Goal: Transaction & Acquisition: Purchase product/service

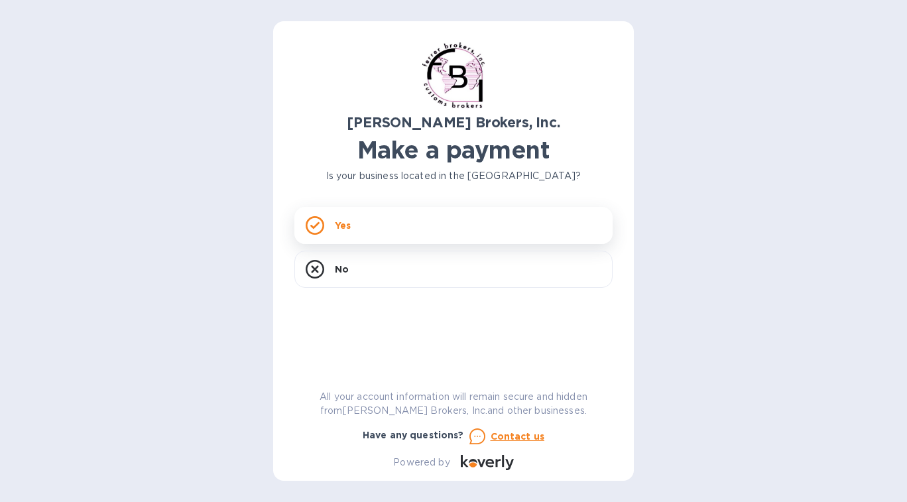
click at [353, 233] on div "Yes" at bounding box center [453, 225] width 318 height 37
click at [366, 233] on div "Yes" at bounding box center [453, 225] width 318 height 37
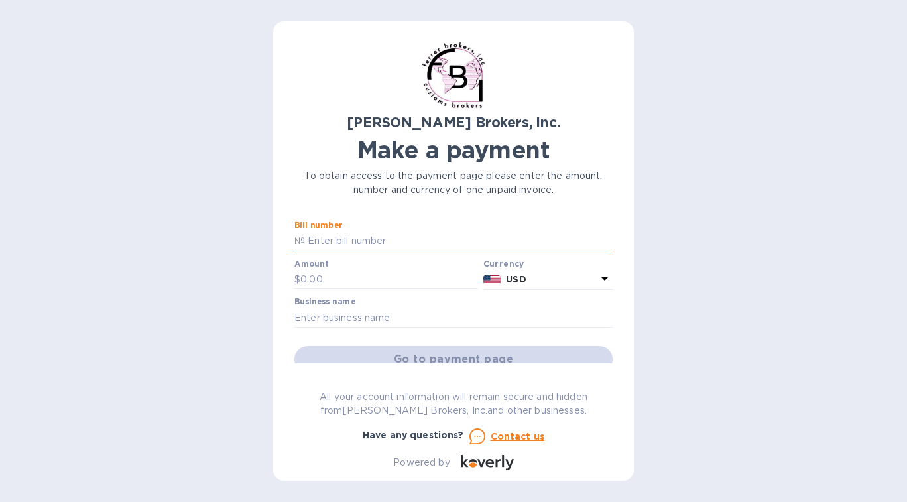
click at [363, 242] on input "text" at bounding box center [458, 241] width 307 height 20
type input "297062"
click at [359, 280] on input "text" at bounding box center [389, 280] width 178 height 20
type input "320"
click at [587, 278] on p "USD" at bounding box center [551, 279] width 91 height 14
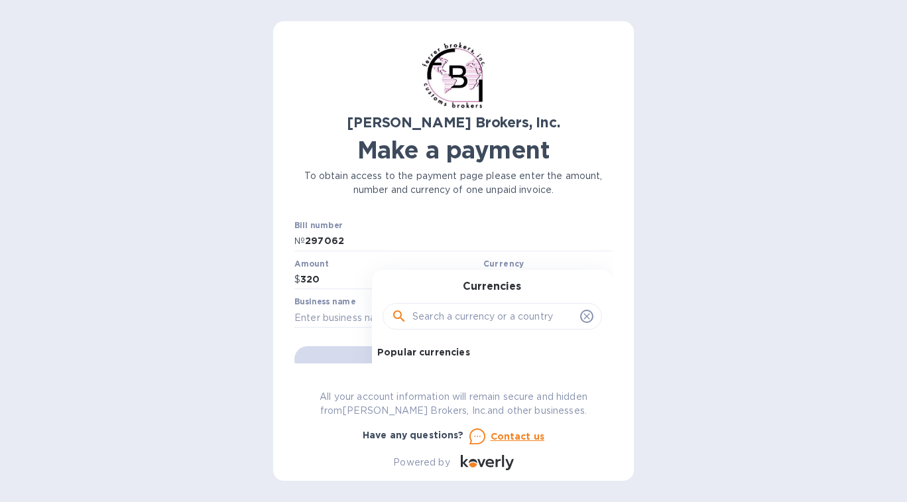
click at [587, 278] on div "Currencies Popular currencies EUR Euro GBP British Pound USD United States Doll…" at bounding box center [492, 380] width 241 height 221
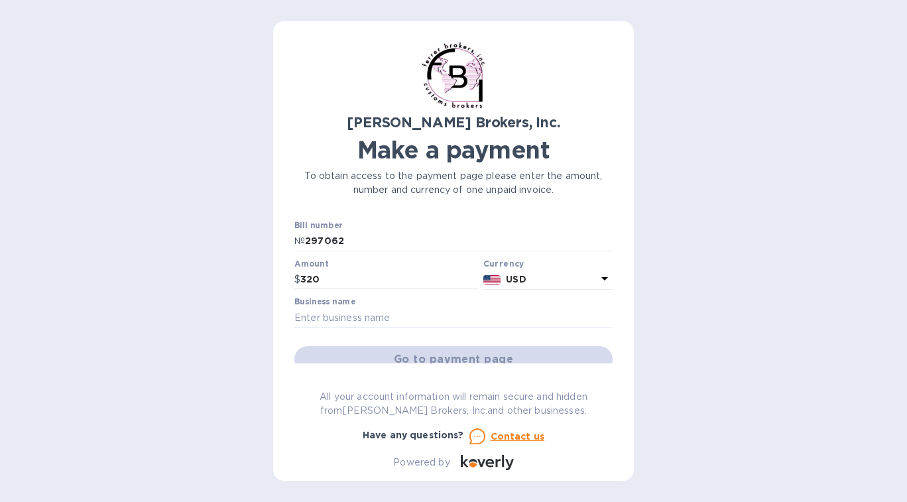
click at [712, 318] on div "[PERSON_NAME] Brokers, Inc. Make a payment To obtain access to the payment page…" at bounding box center [453, 251] width 907 height 502
click at [401, 313] on input "text" at bounding box center [453, 317] width 318 height 20
type input "Haus of Aurah"
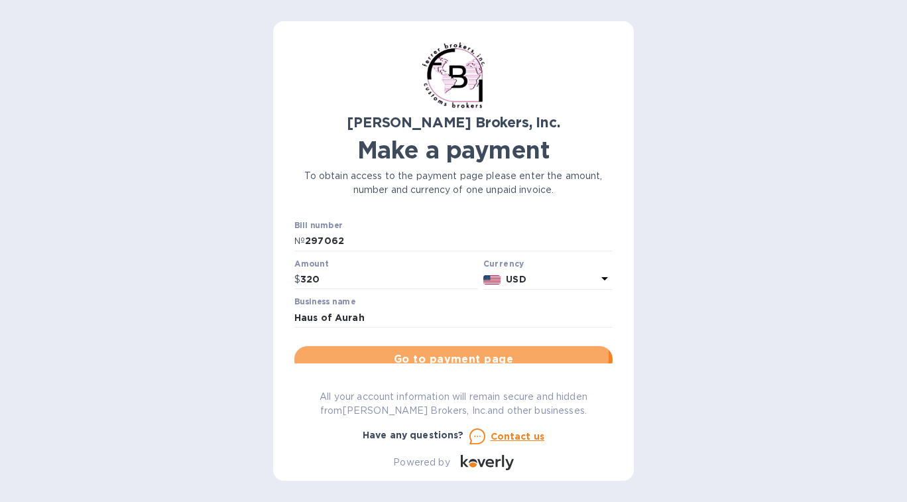
click at [392, 354] on span "Go to payment page" at bounding box center [453, 359] width 297 height 16
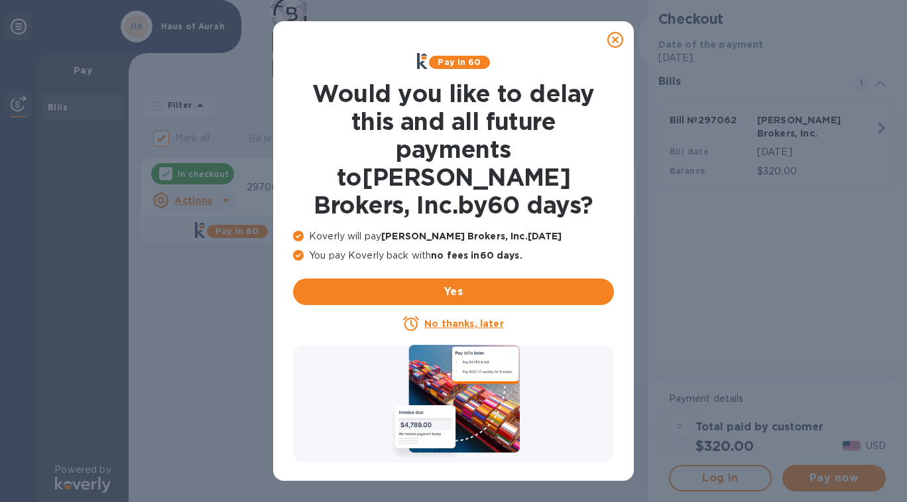
click at [614, 44] on icon at bounding box center [615, 40] width 16 height 16
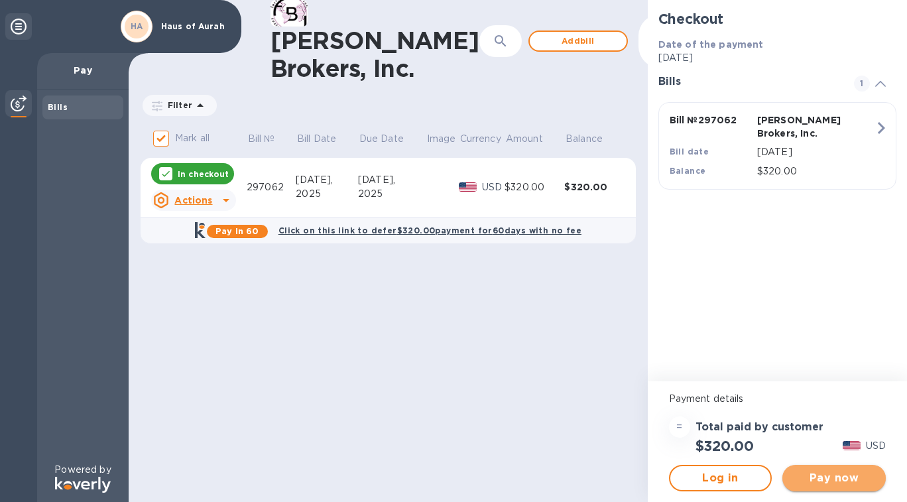
click at [834, 477] on span "Pay now" at bounding box center [834, 478] width 82 height 16
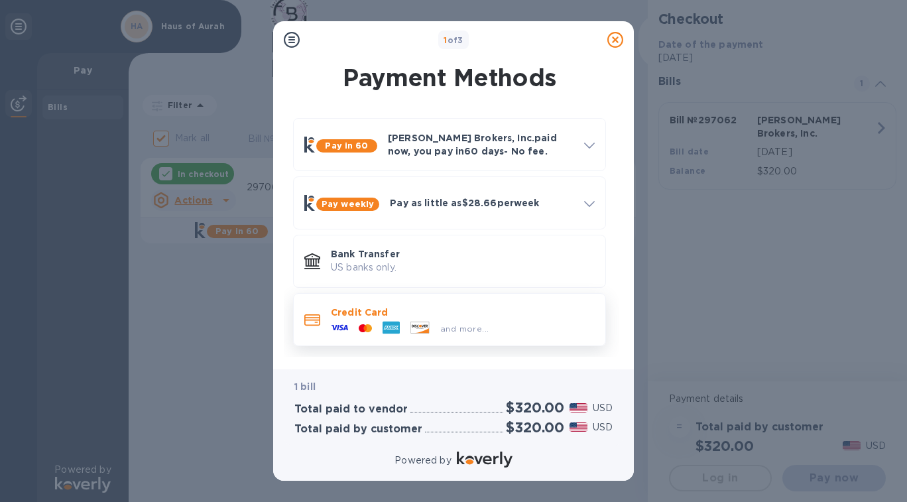
click at [386, 317] on p "Credit Card" at bounding box center [463, 311] width 264 height 13
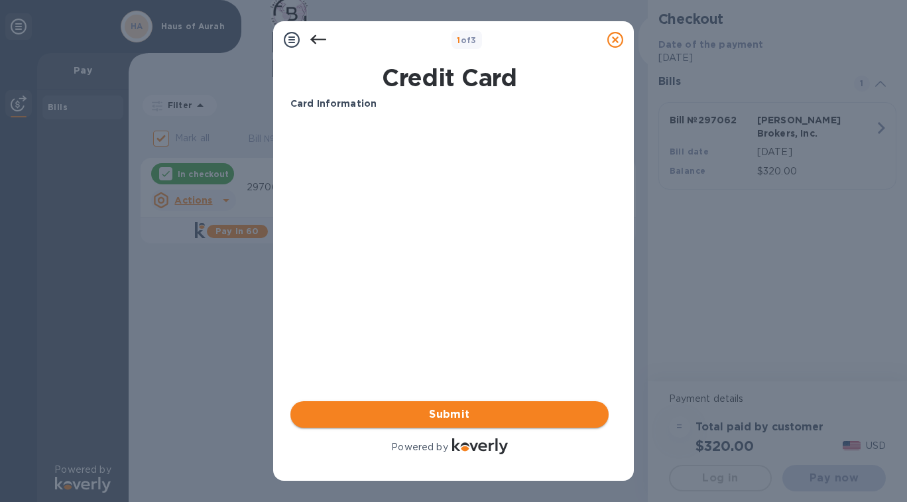
click at [429, 416] on span "Submit" at bounding box center [449, 414] width 297 height 16
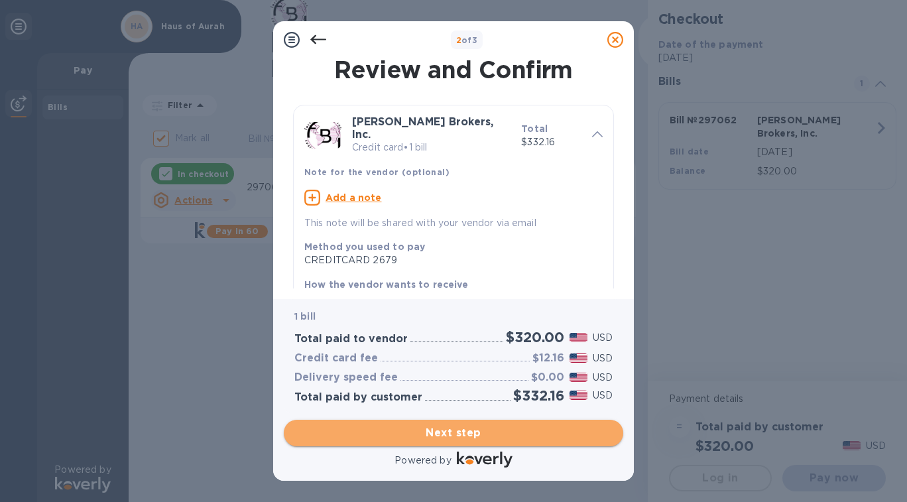
click at [483, 429] on span "Next step" at bounding box center [453, 433] width 318 height 16
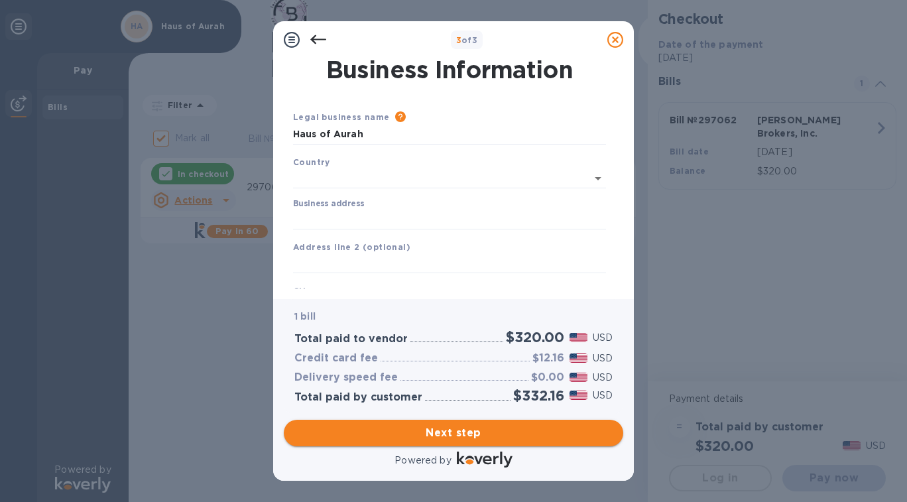
type input "[GEOGRAPHIC_DATA]"
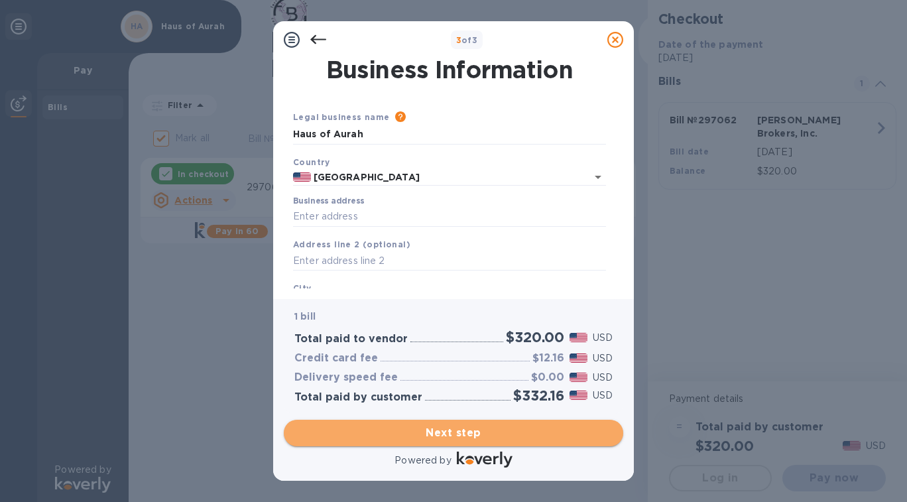
click at [406, 437] on span "Next step" at bounding box center [453, 433] width 318 height 16
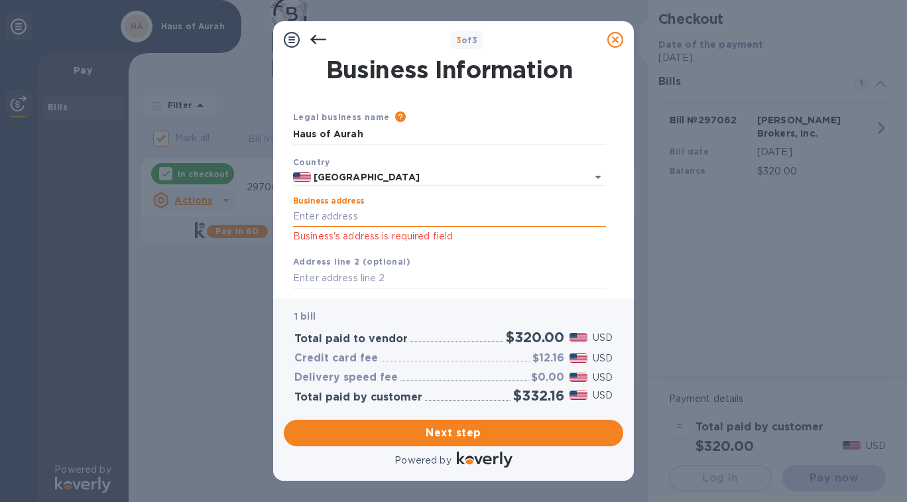
click at [376, 217] on input "Business address" at bounding box center [449, 217] width 313 height 20
type input "[STREET_ADDRESS]"
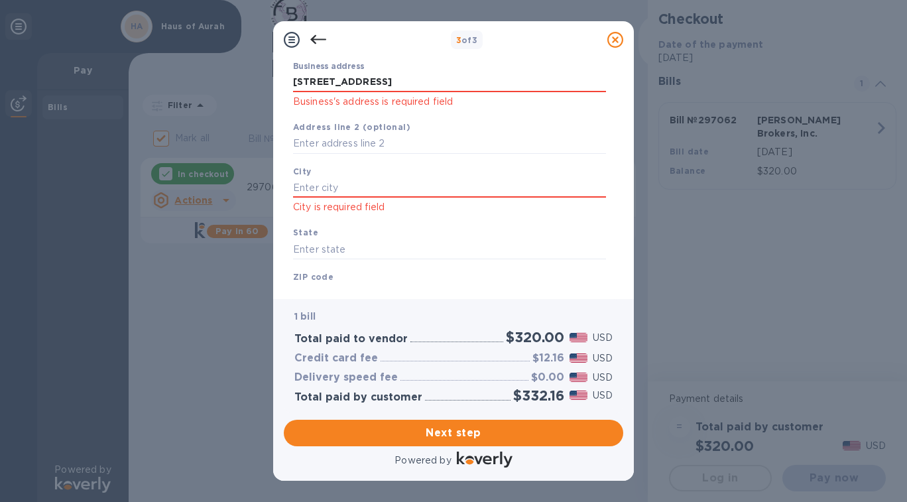
scroll to position [132, 0]
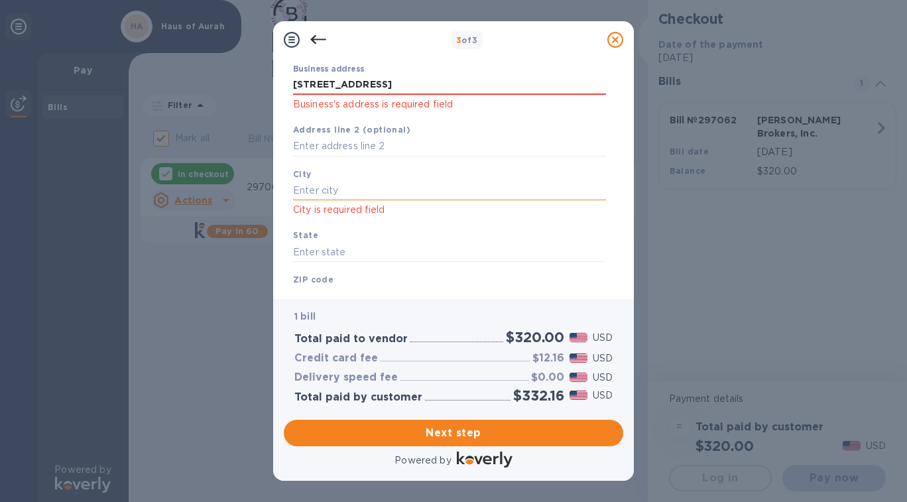
click at [488, 195] on input "text" at bounding box center [449, 190] width 313 height 20
type input "Orange"
click at [427, 256] on input "text" at bounding box center [449, 252] width 313 height 20
type input "Ca"
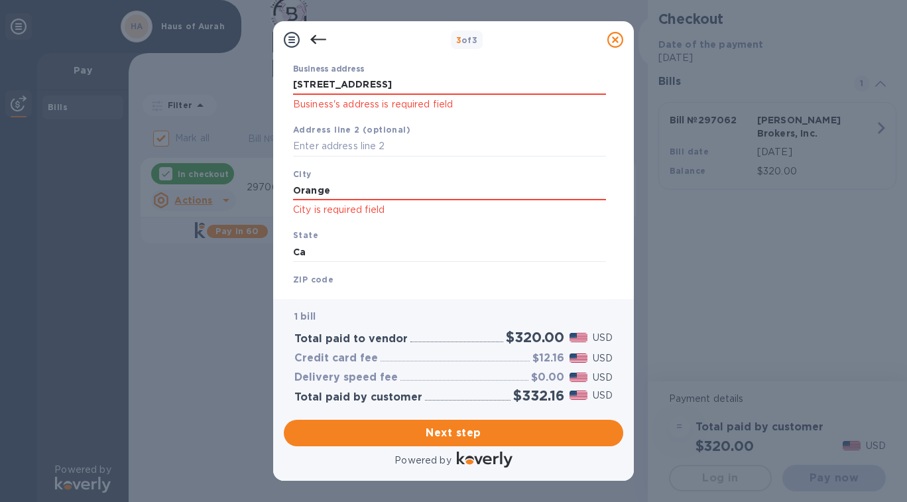
click at [396, 277] on div "ZIP code ZIP-Code is required field" at bounding box center [449, 298] width 323 height 62
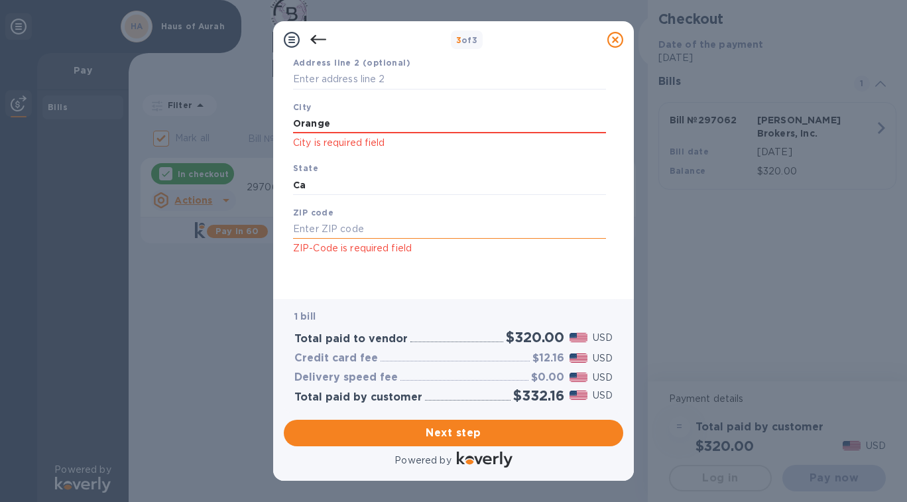
click at [497, 231] on input "text" at bounding box center [449, 229] width 313 height 20
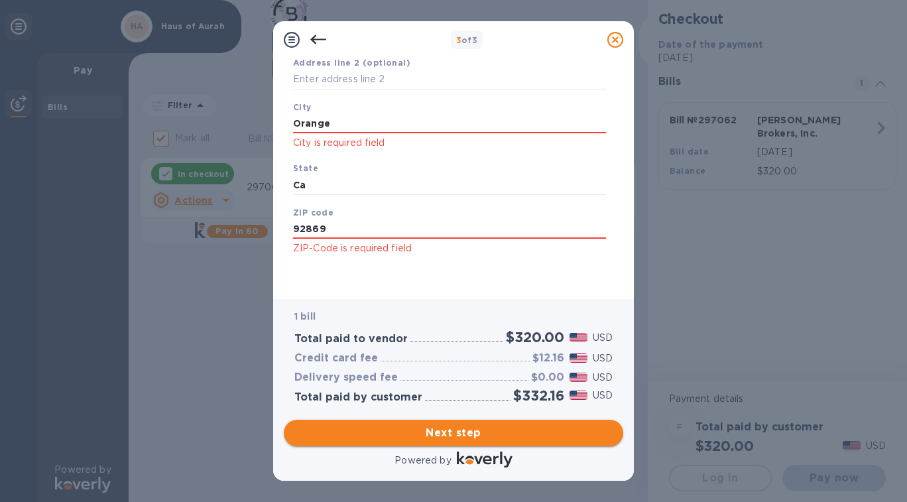
type input "92869"
click at [477, 427] on span "Next step" at bounding box center [453, 433] width 318 height 16
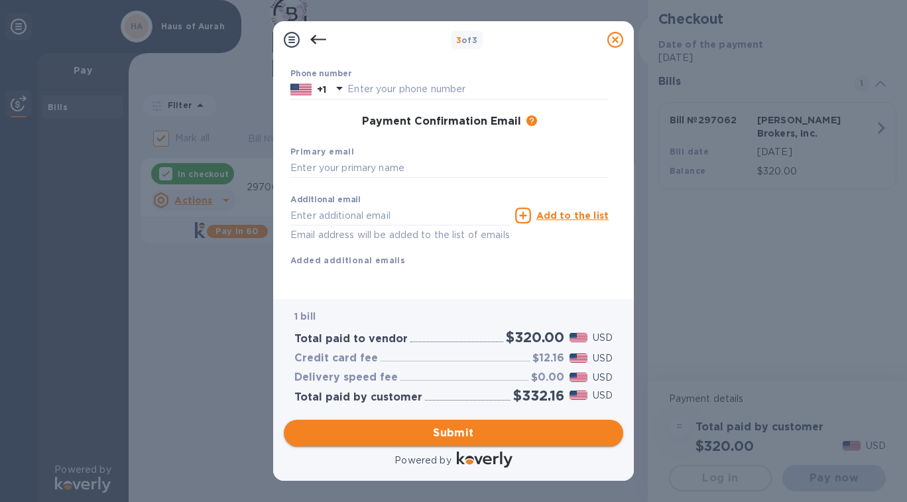
scroll to position [179, 0]
click at [423, 158] on input "text" at bounding box center [449, 168] width 318 height 20
type input "[EMAIL_ADDRESS][DOMAIN_NAME]"
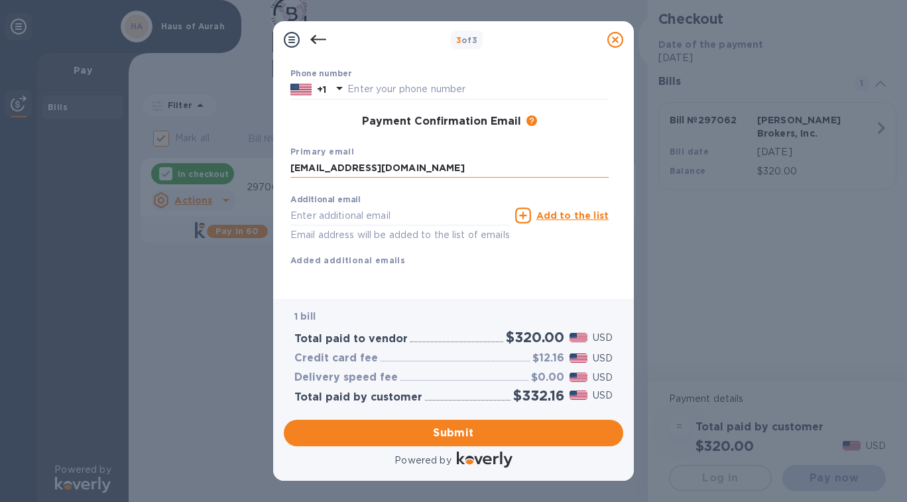
type input "[EMAIL_ADDRESS][DOMAIN_NAME]"
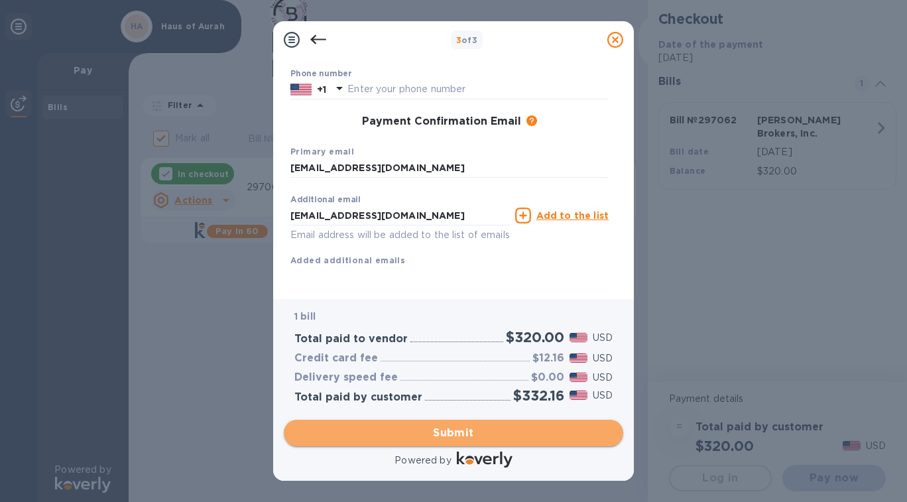
click at [472, 433] on span "Submit" at bounding box center [453, 433] width 318 height 16
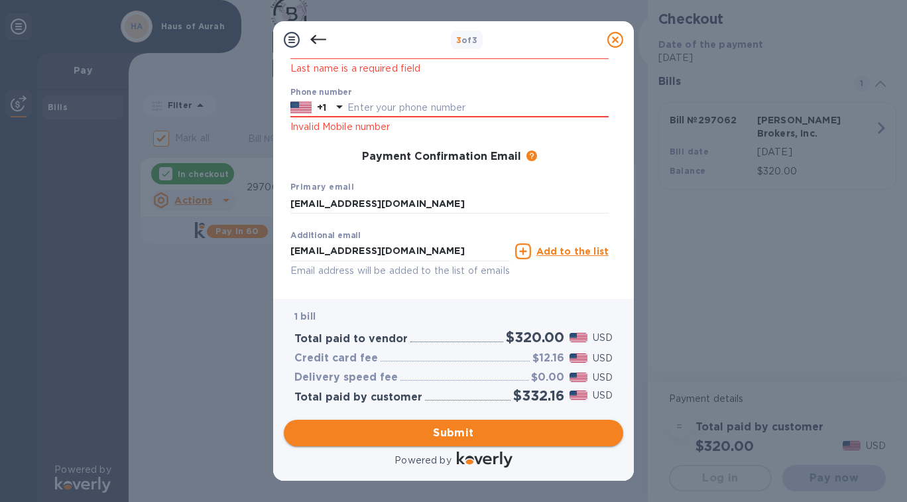
scroll to position [213, 0]
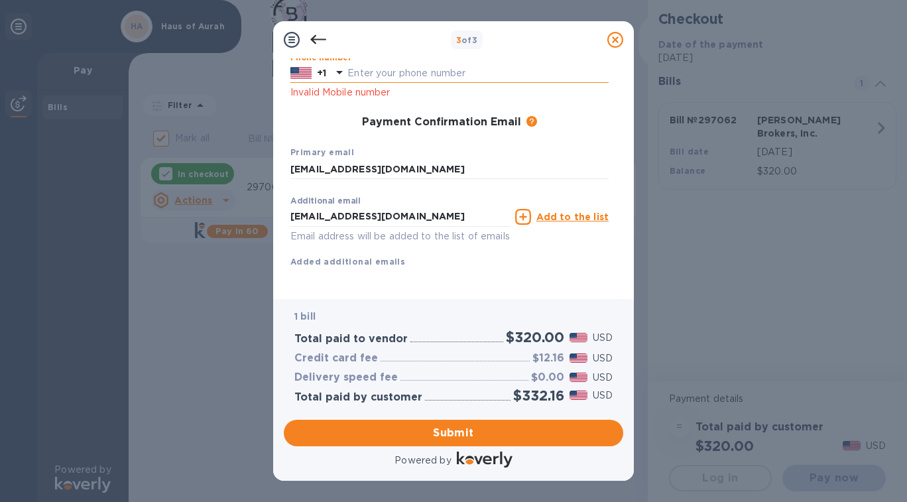
click at [438, 77] on input "text" at bounding box center [477, 74] width 261 height 20
type input "9493009423"
type input "[PERSON_NAME]"
type input "MIHAILOVIC"
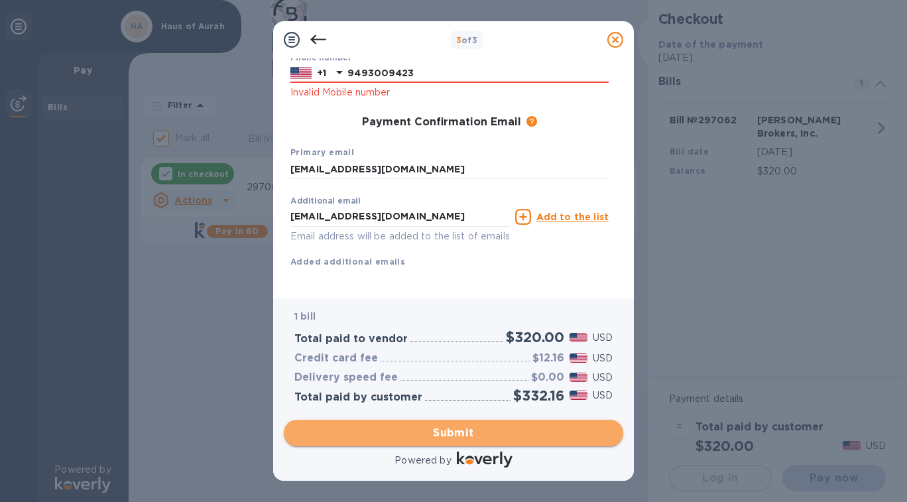
click at [428, 434] on span "Submit" at bounding box center [453, 433] width 318 height 16
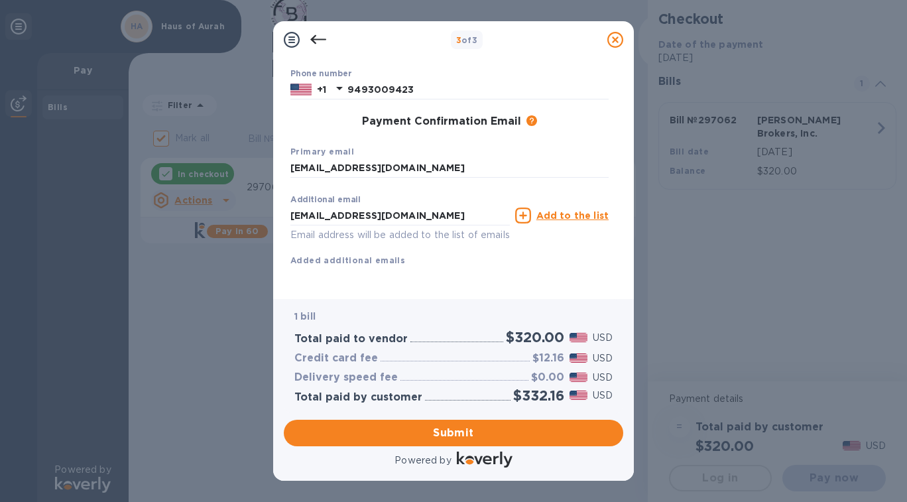
drag, startPoint x: 615, startPoint y: 263, endPoint x: 625, endPoint y: 197, distance: 67.0
click at [625, 197] on div "Payment Contact Information First name [PERSON_NAME] First name is a required f…" at bounding box center [453, 178] width 360 height 241
click at [617, 125] on div "Payment Contact Information First name [PERSON_NAME] First name is a required f…" at bounding box center [453, 173] width 339 height 230
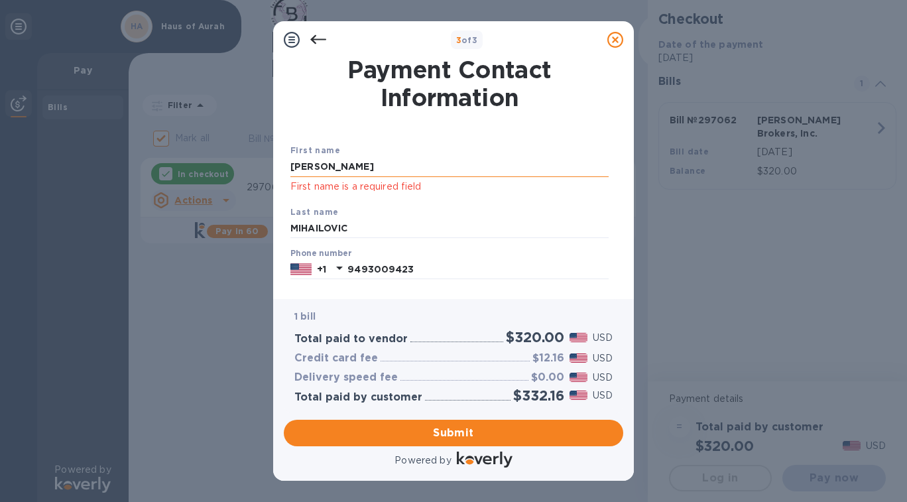
click at [475, 170] on input "[PERSON_NAME]" at bounding box center [449, 167] width 318 height 20
type input "[PERSON_NAME]"
click at [547, 205] on div "Last name [PERSON_NAME]" at bounding box center [449, 221] width 329 height 44
click at [437, 431] on span "Submit" at bounding box center [453, 433] width 318 height 16
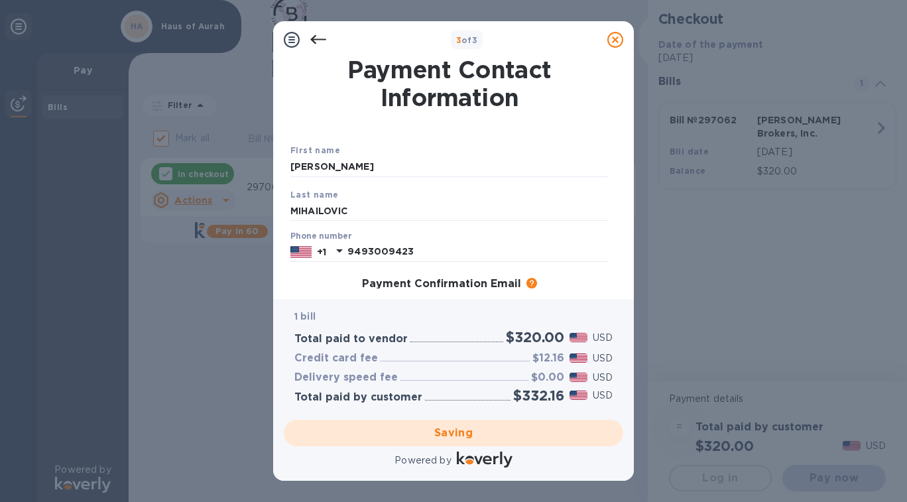
click at [465, 285] on h3 "Payment Confirmation Email" at bounding box center [441, 284] width 159 height 13
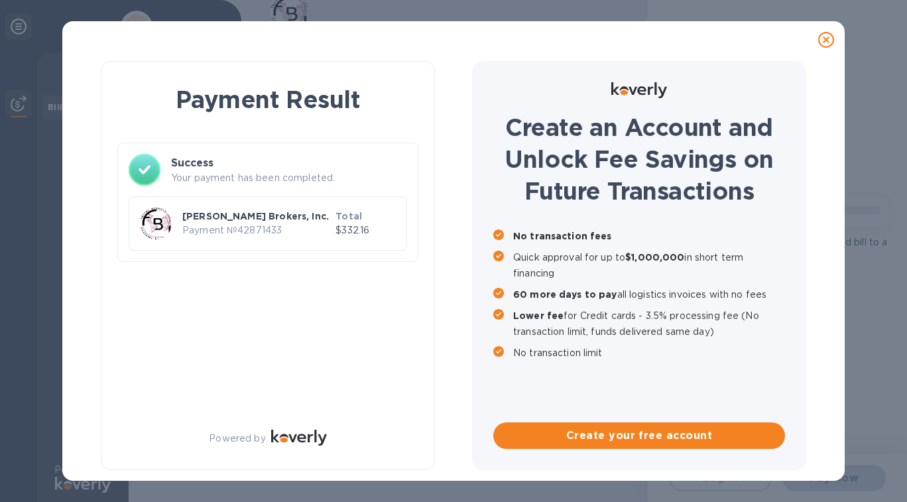
checkbox input "false"
